Goal: Check status

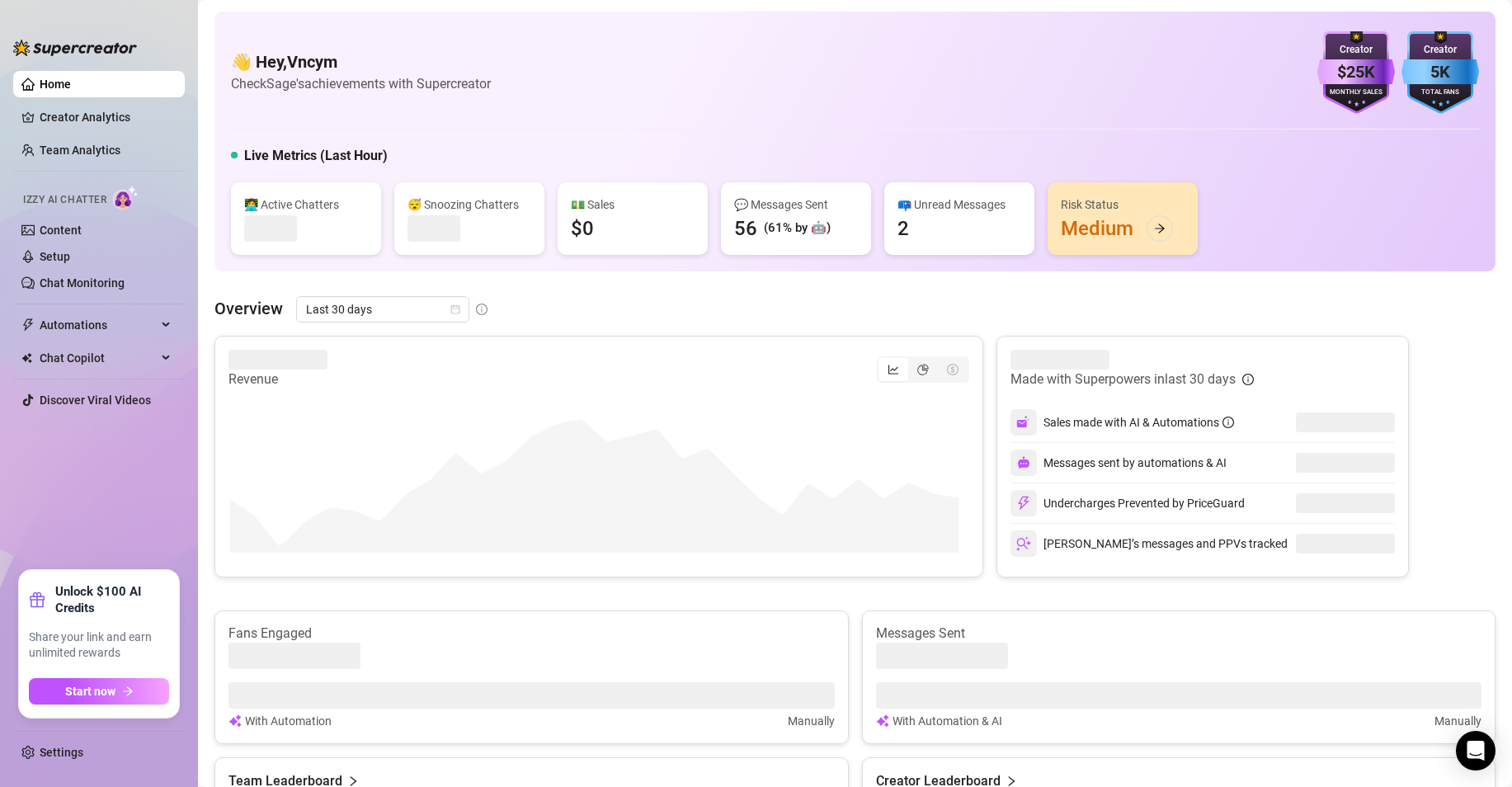
click at [482, 119] on div "👋 Hey, Vncym Check [PERSON_NAME]'s achievements with Supercreator $25K Creator …" at bounding box center [854, 141] width 1281 height 259
click at [483, 119] on div "👋 Hey, Vncym Check [PERSON_NAME]'s achievements with Supercreator $25K Creator …" at bounding box center [854, 141] width 1281 height 259
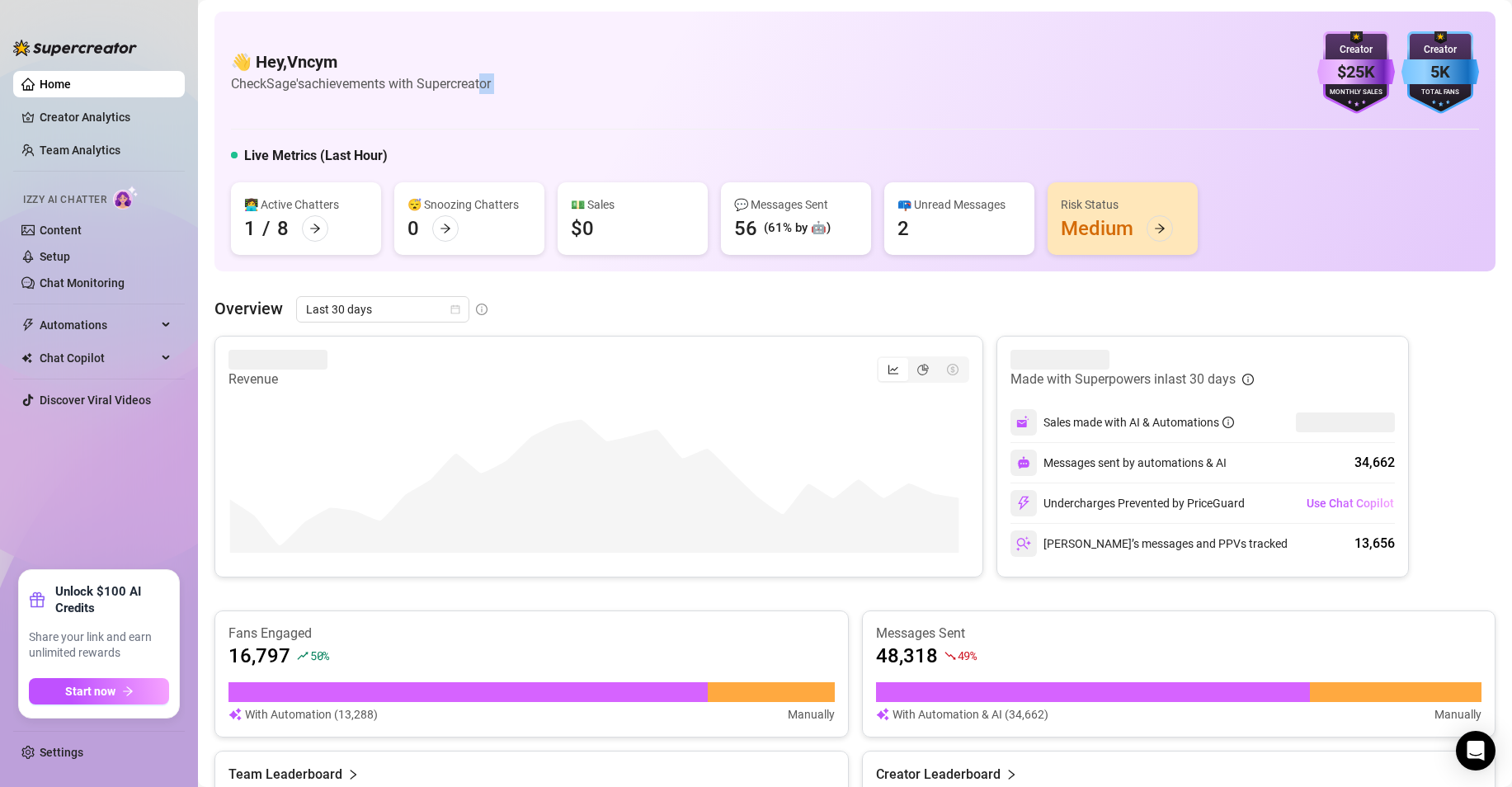
click at [486, 122] on div "👋 Hey, Vncym Check [PERSON_NAME]'s achievements with Supercreator $25K Creator …" at bounding box center [854, 141] width 1281 height 259
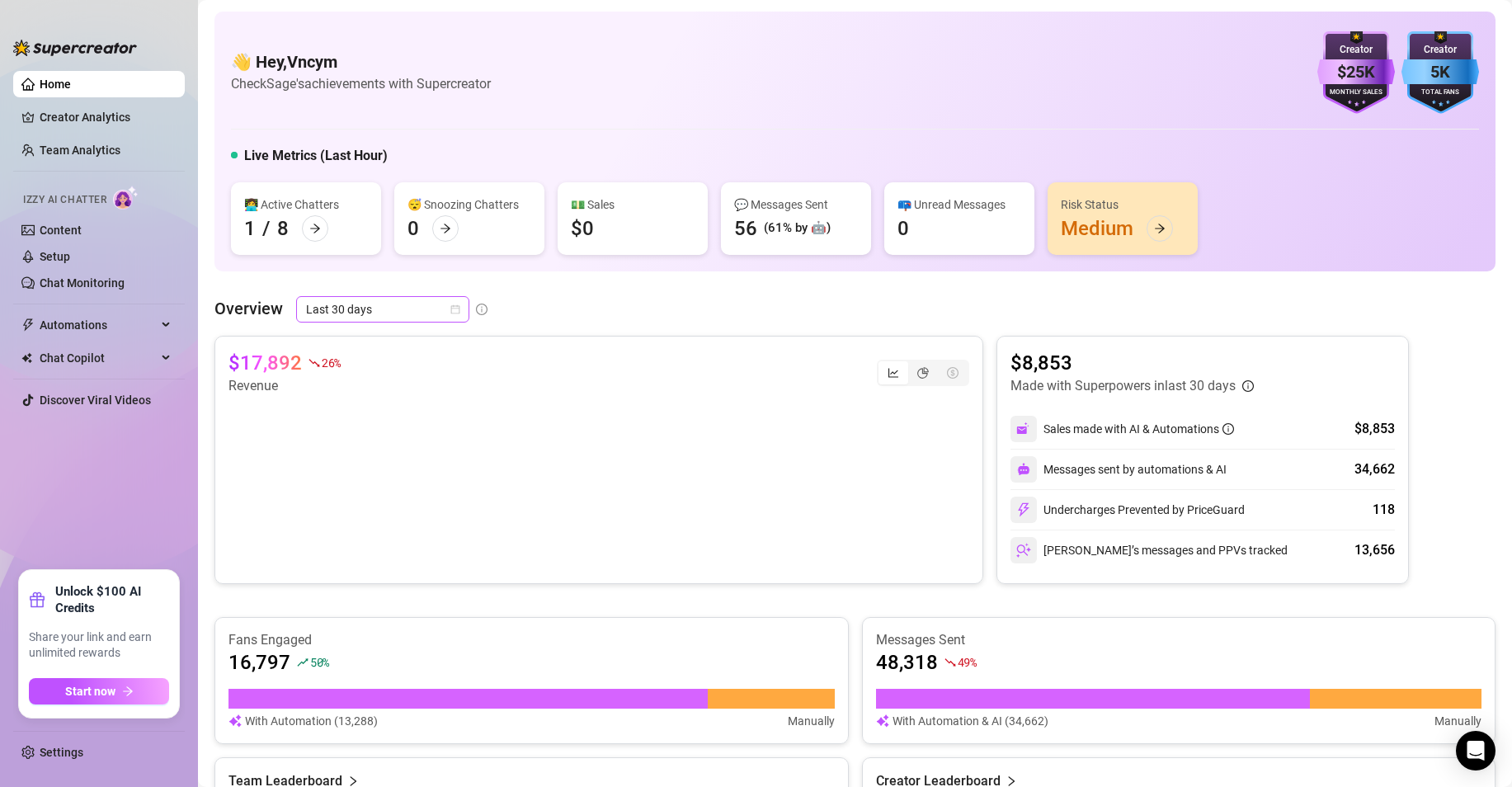
click at [372, 309] on span "Last 30 days" at bounding box center [382, 310] width 153 height 25
click at [381, 443] on div "Custom date" at bounding box center [382, 447] width 147 height 18
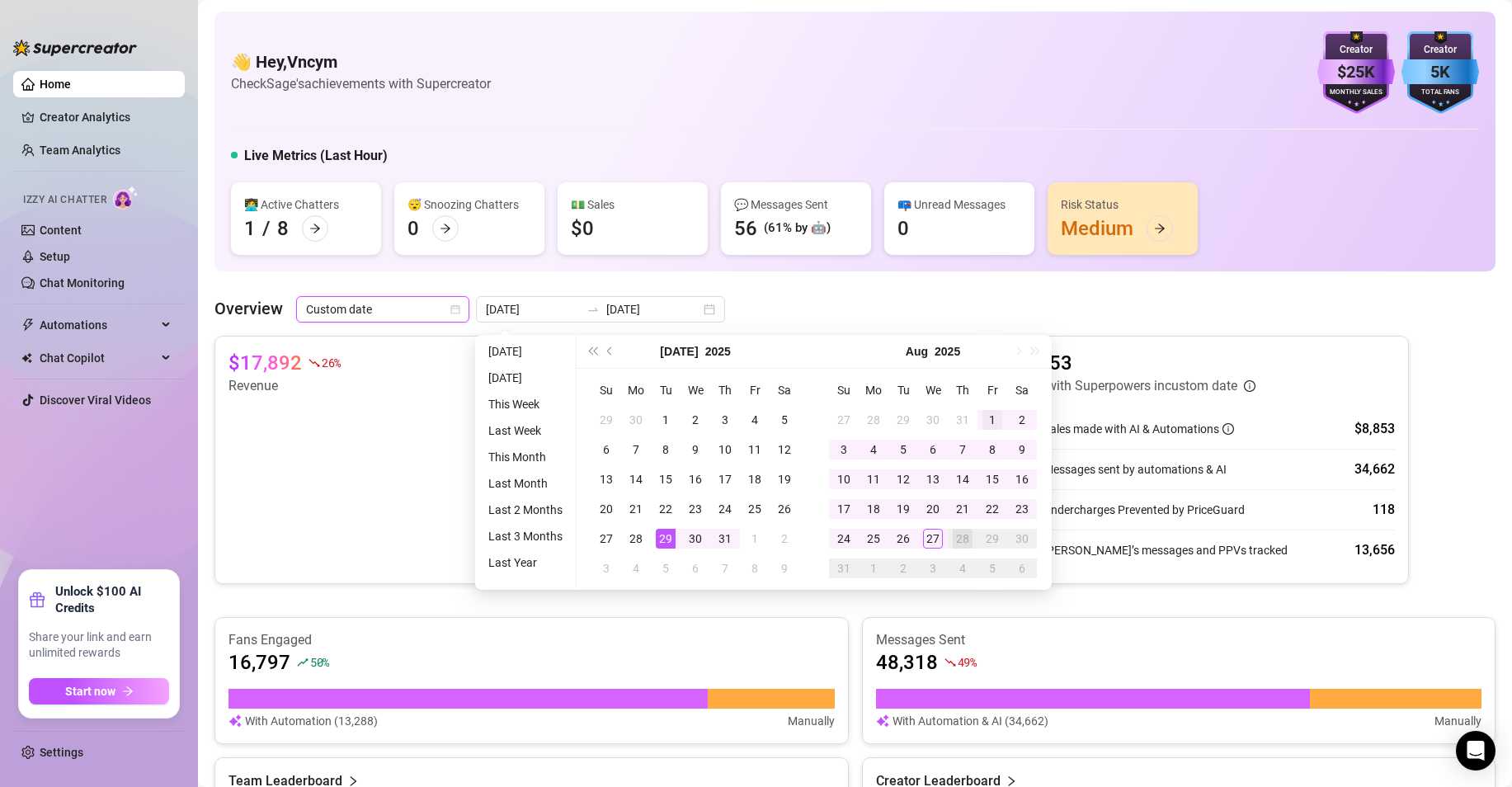
type input "[DATE]"
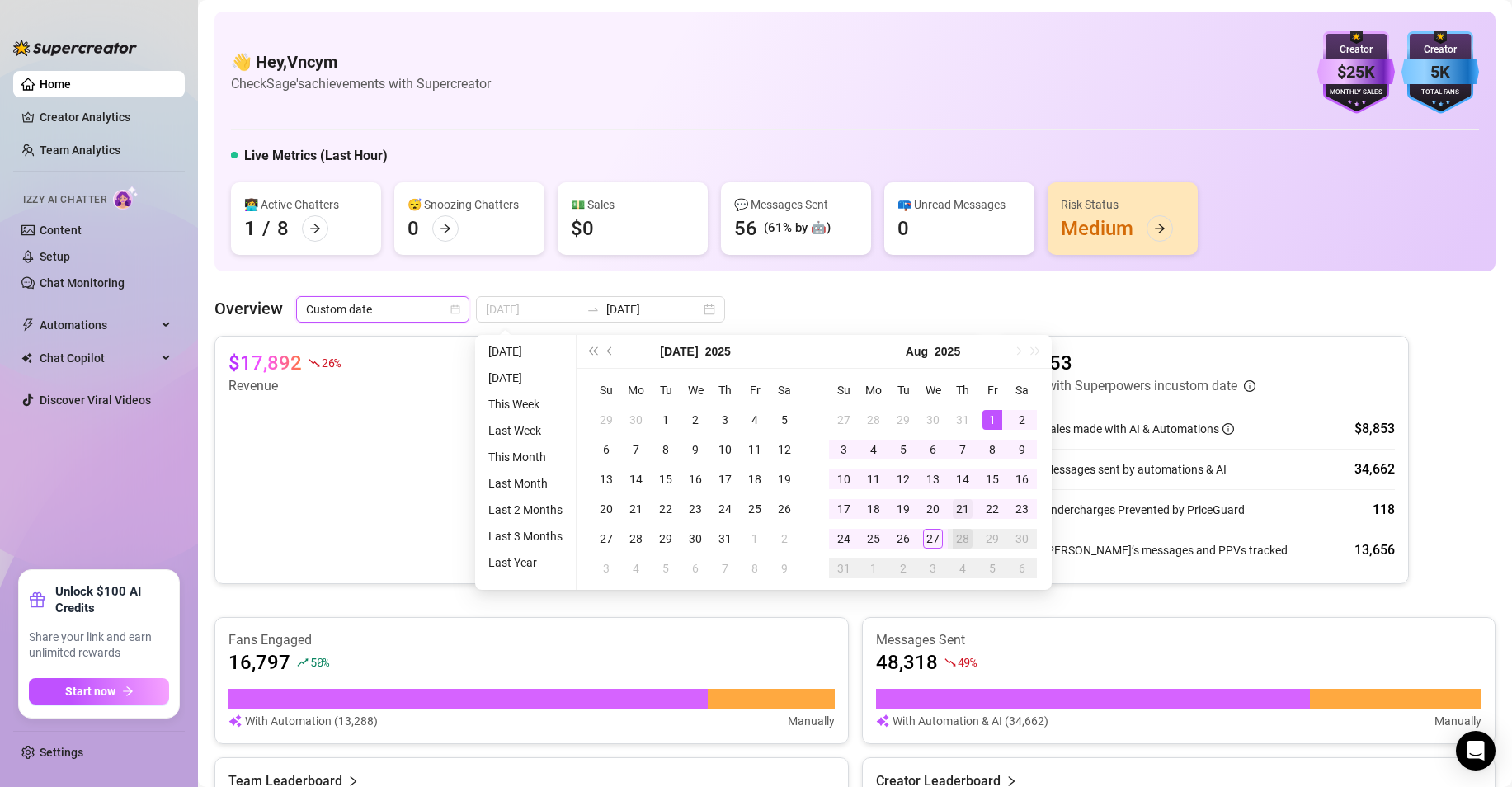
click at [983, 415] on div "1" at bounding box center [992, 420] width 20 height 20
type input "[DATE]"
click at [932, 530] on div "27" at bounding box center [933, 538] width 20 height 20
